Goal: Check status: Check status

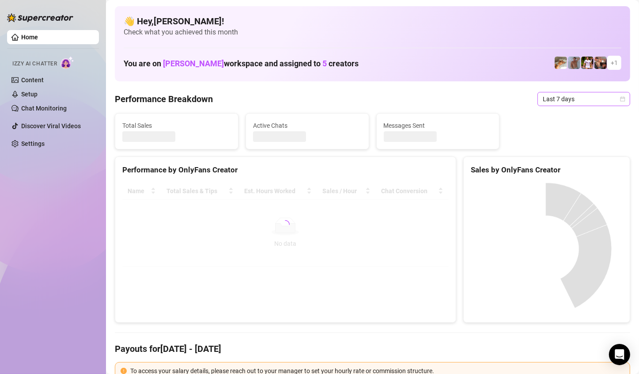
click at [593, 95] on span "Last 7 days" at bounding box center [584, 98] width 82 height 13
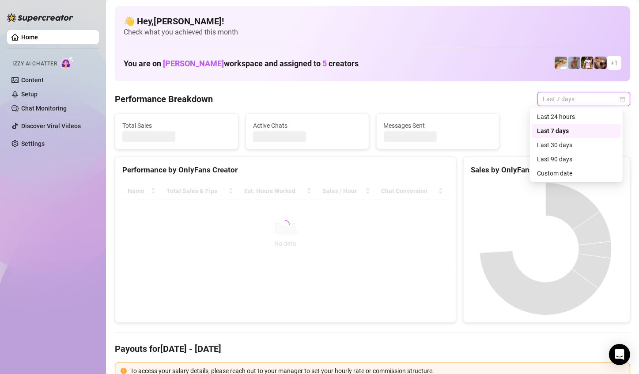
click at [583, 171] on div "Custom date" at bounding box center [576, 173] width 79 height 10
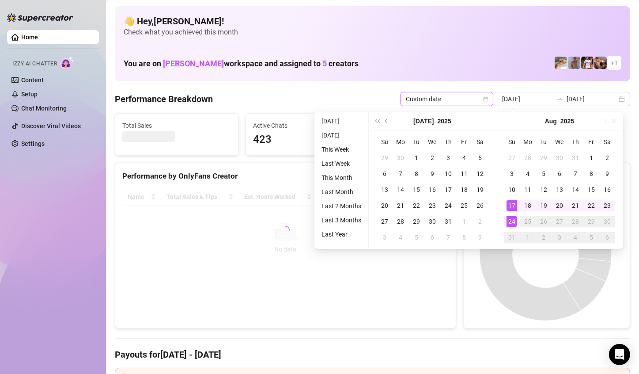
type input "2025-08-24"
click at [509, 223] on div "24" at bounding box center [512, 221] width 11 height 11
click at [510, 223] on div "24" at bounding box center [512, 221] width 11 height 11
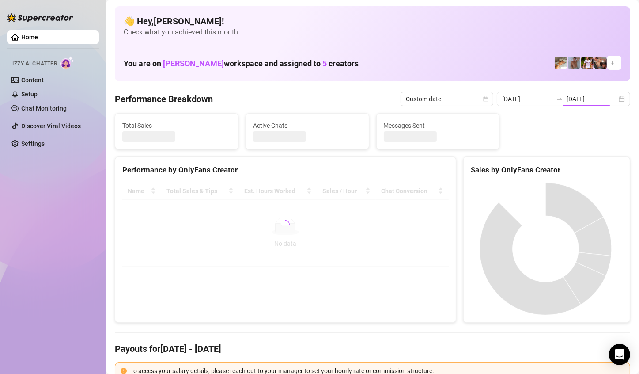
type input "2025-08-24"
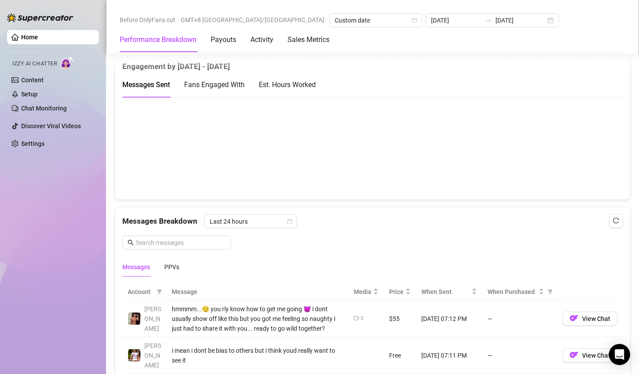
scroll to position [663, 0]
